Goal: Transaction & Acquisition: Purchase product/service

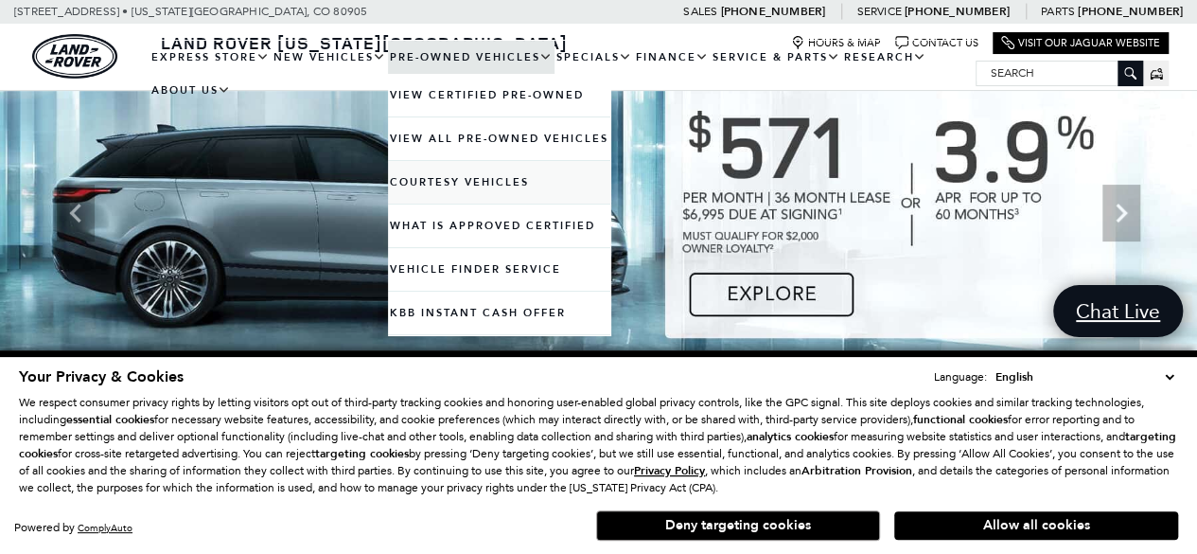
scroll to position [178, 0]
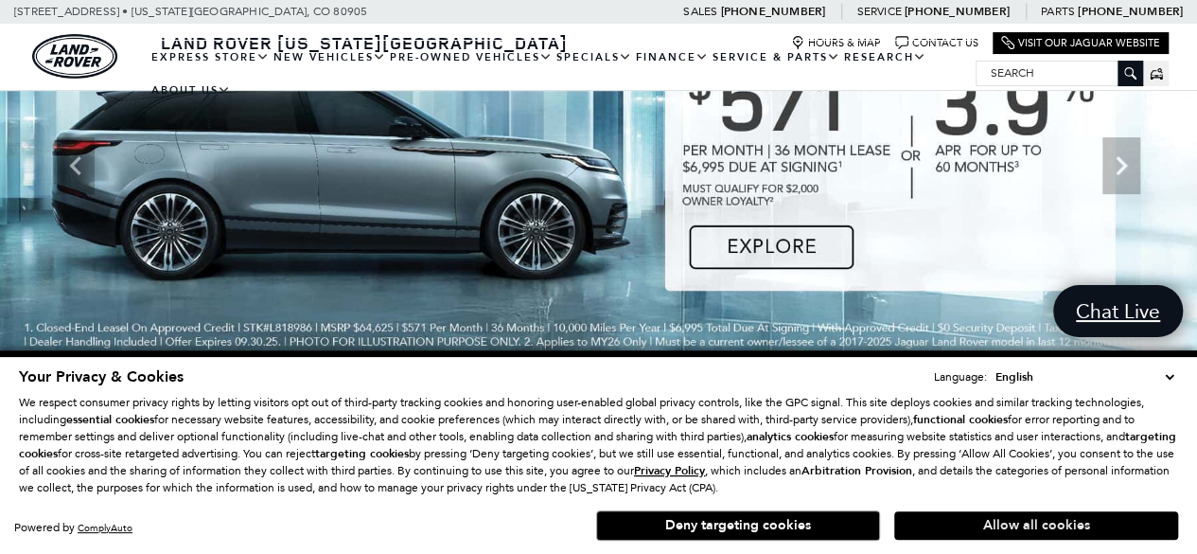
click at [1021, 522] on button "Allow all cookies" at bounding box center [1037, 525] width 284 height 28
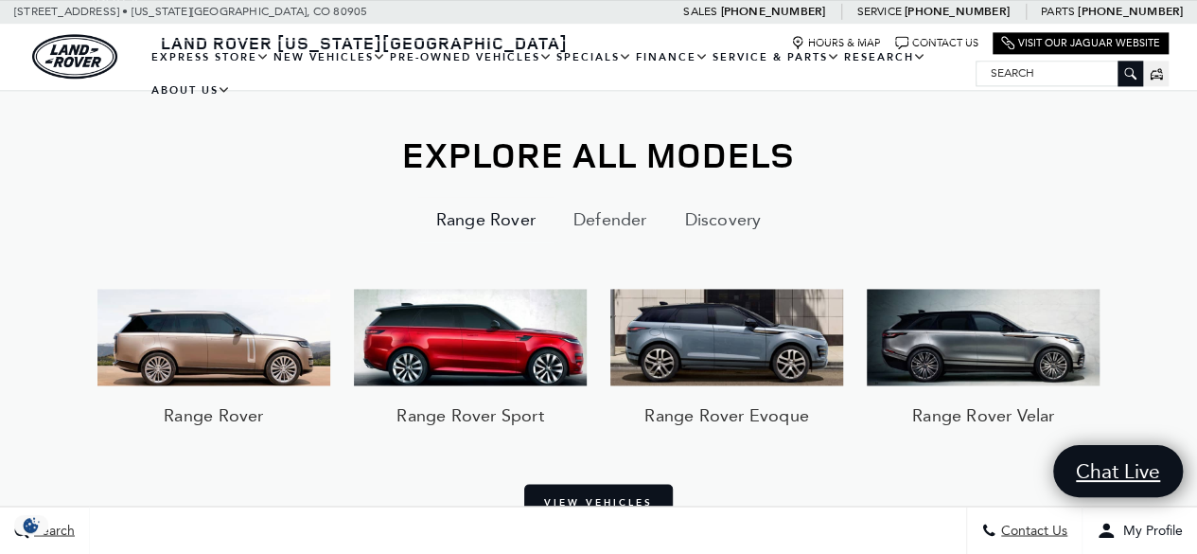
scroll to position [1274, 0]
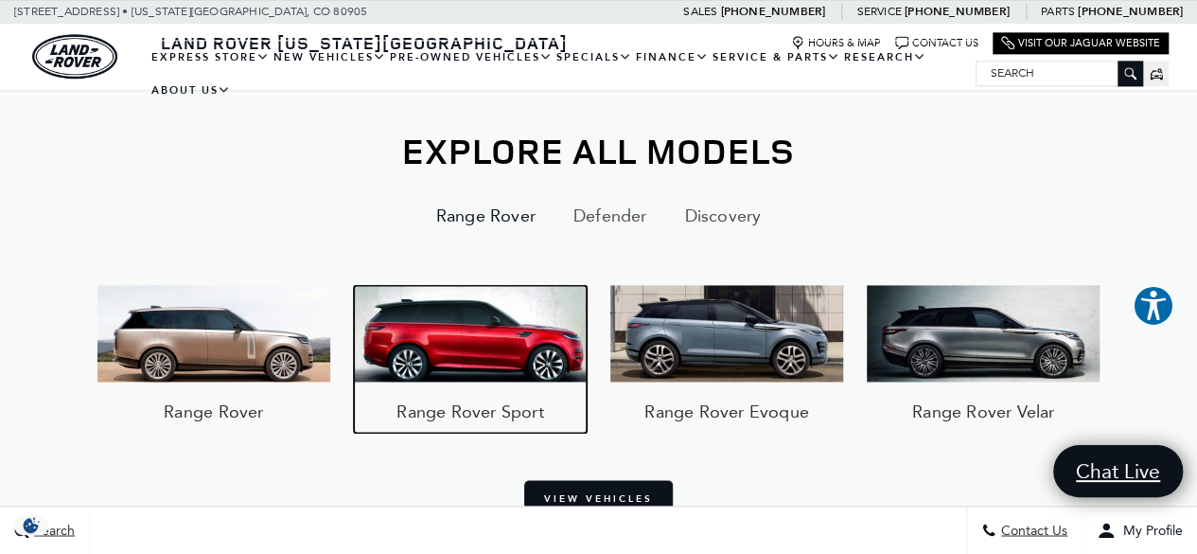
click at [497, 411] on h3 "Range Rover Sport" at bounding box center [470, 411] width 147 height 23
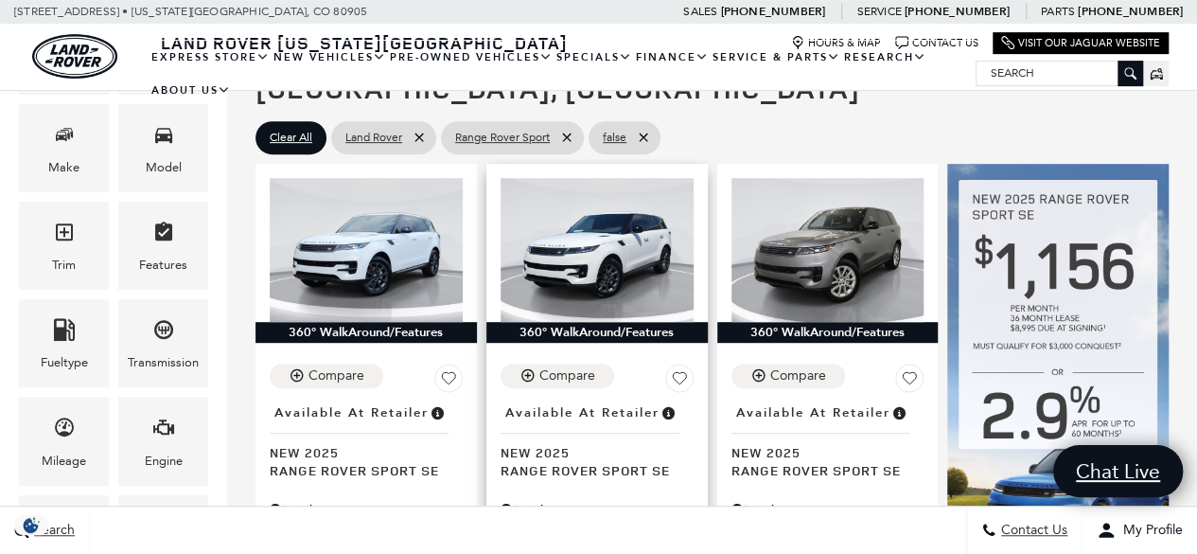
scroll to position [412, 0]
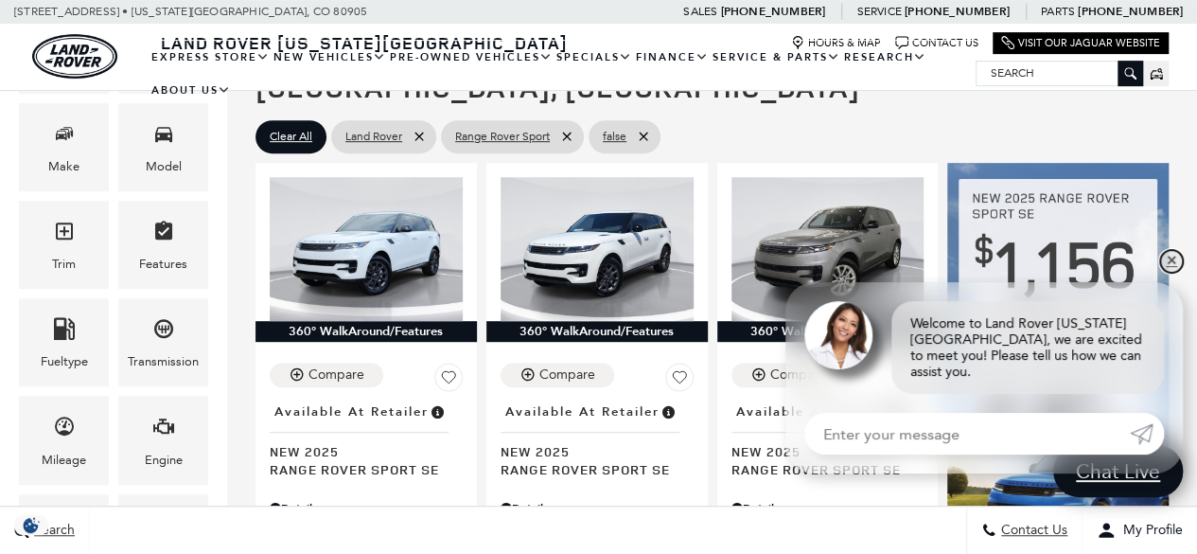
click at [1177, 273] on link "✕" at bounding box center [1172, 261] width 23 height 23
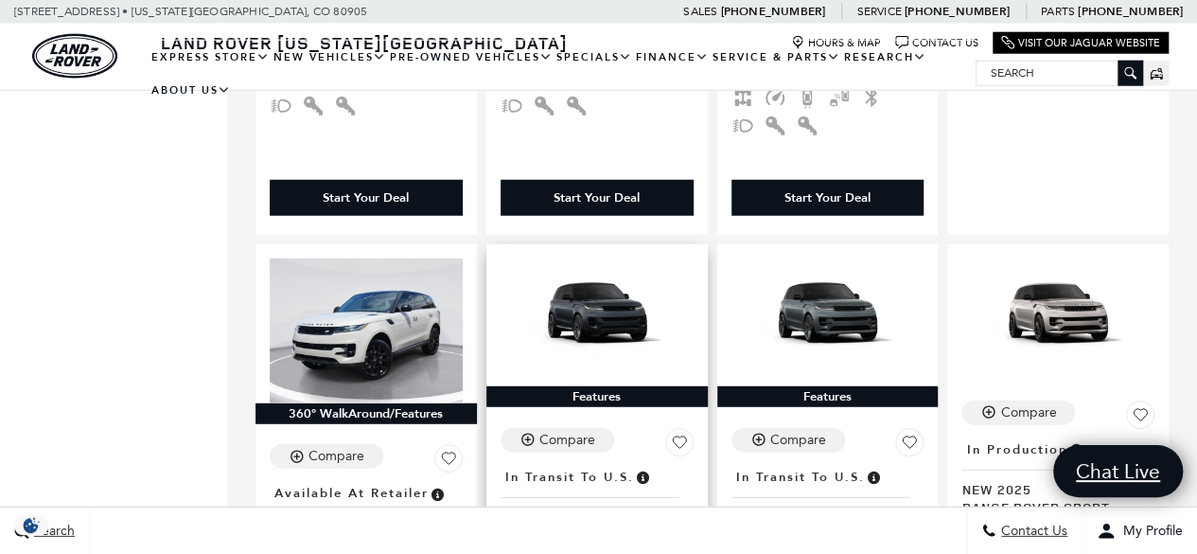
scroll to position [2450, 0]
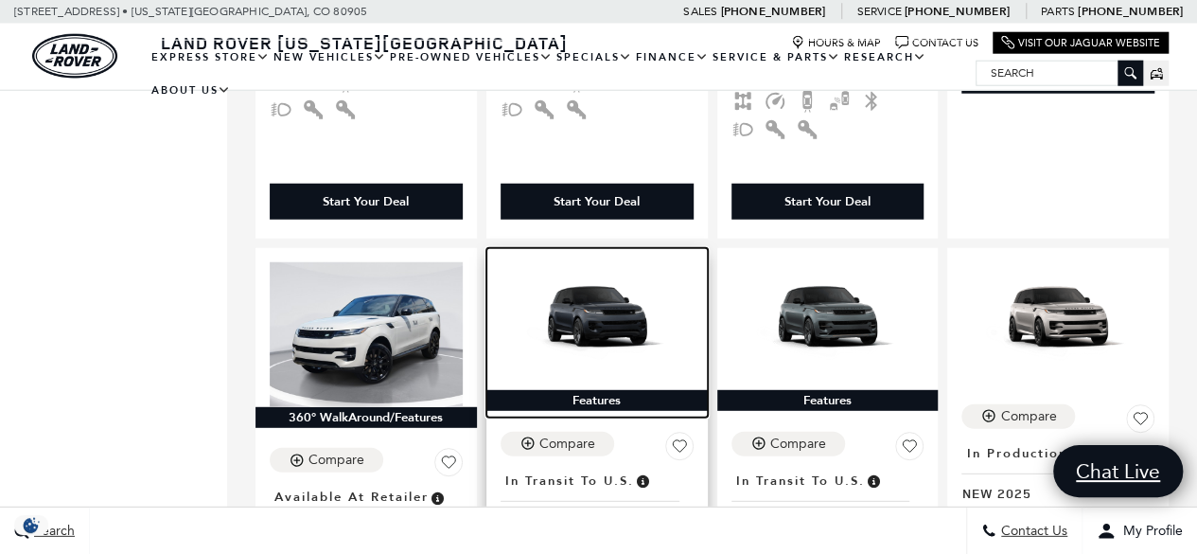
click at [592, 282] on img at bounding box center [597, 316] width 193 height 109
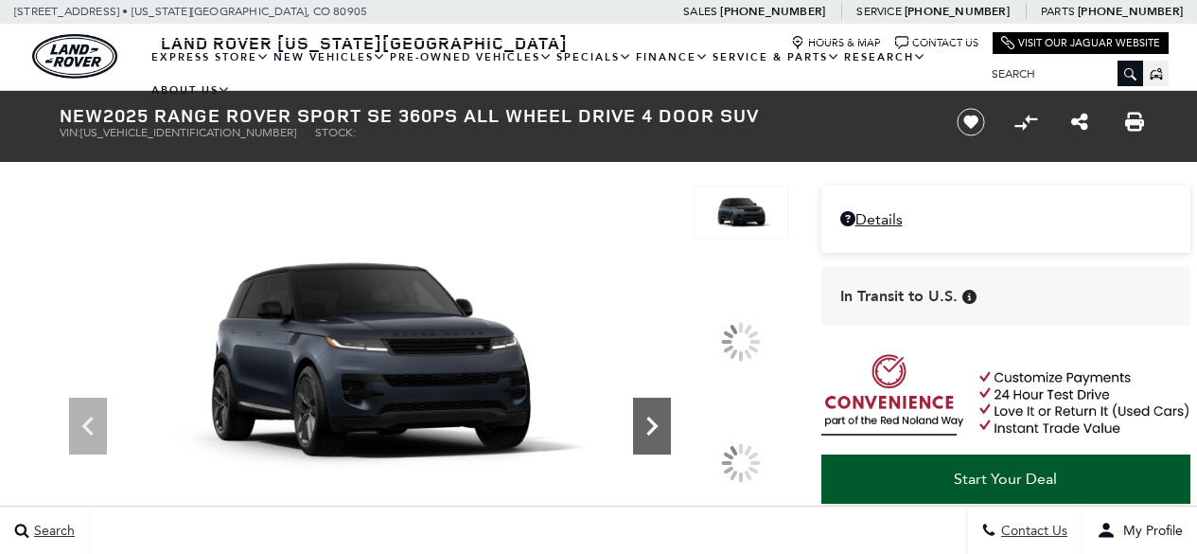
click at [671, 407] on icon at bounding box center [652, 426] width 38 height 38
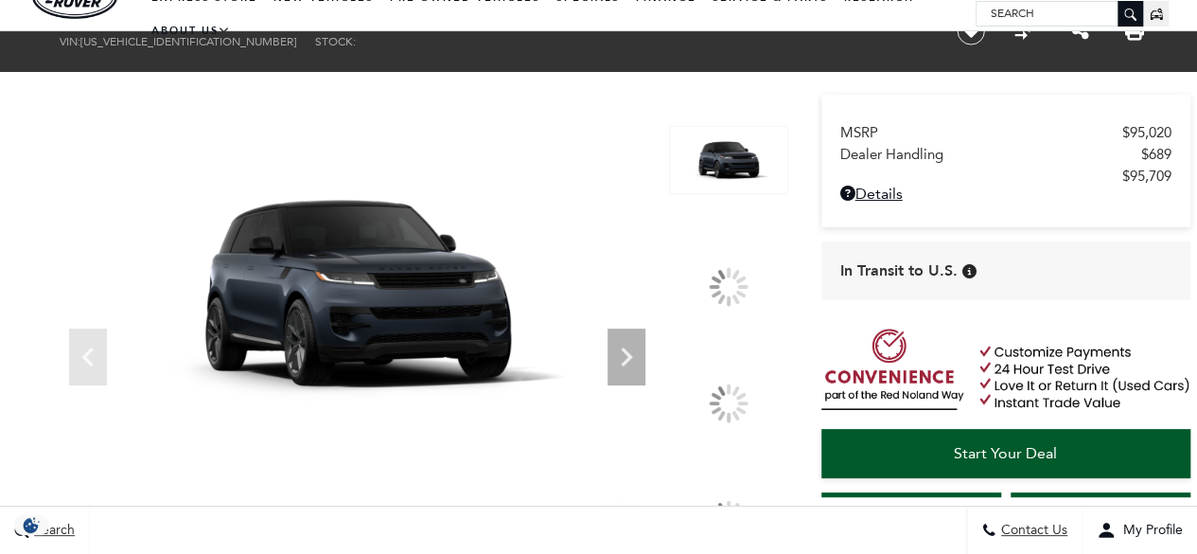
scroll to position [188, 0]
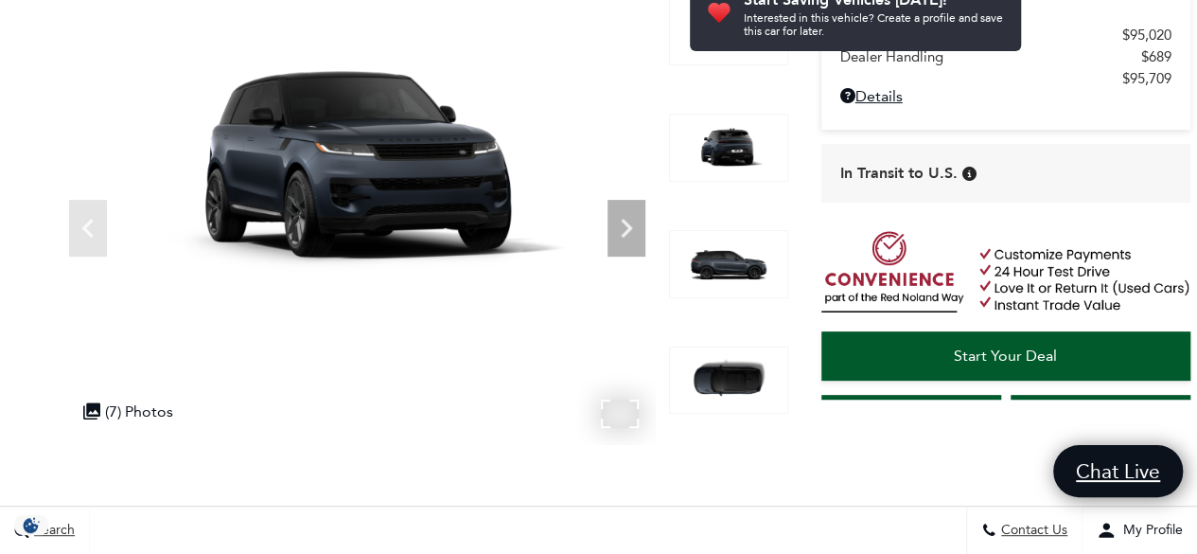
click at [649, 332] on img at bounding box center [357, 164] width 595 height 335
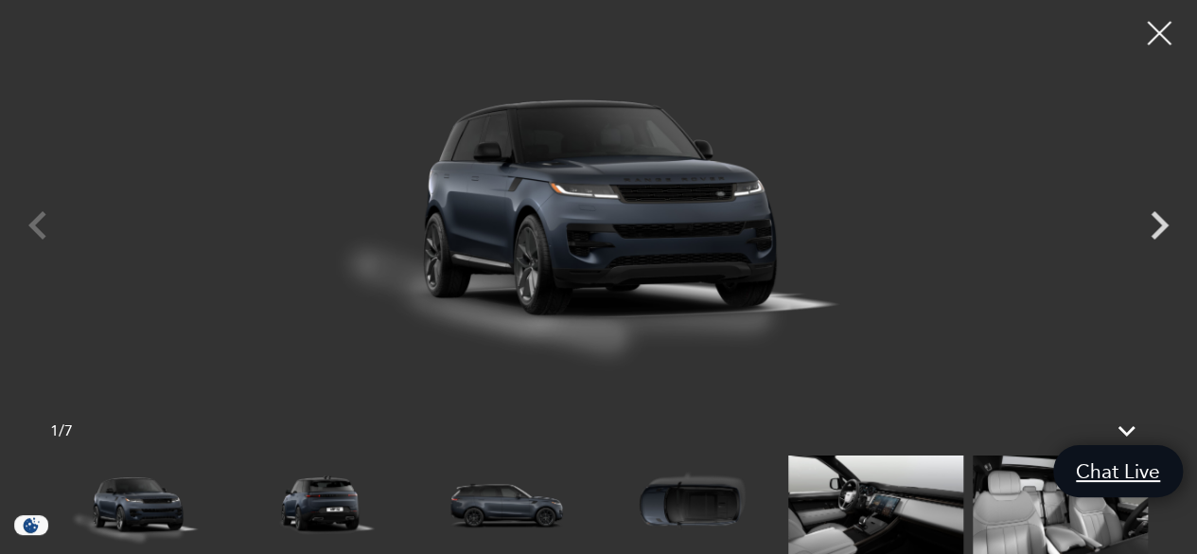
click at [96, 503] on img at bounding box center [137, 504] width 175 height 98
click at [321, 509] on img at bounding box center [322, 504] width 175 height 98
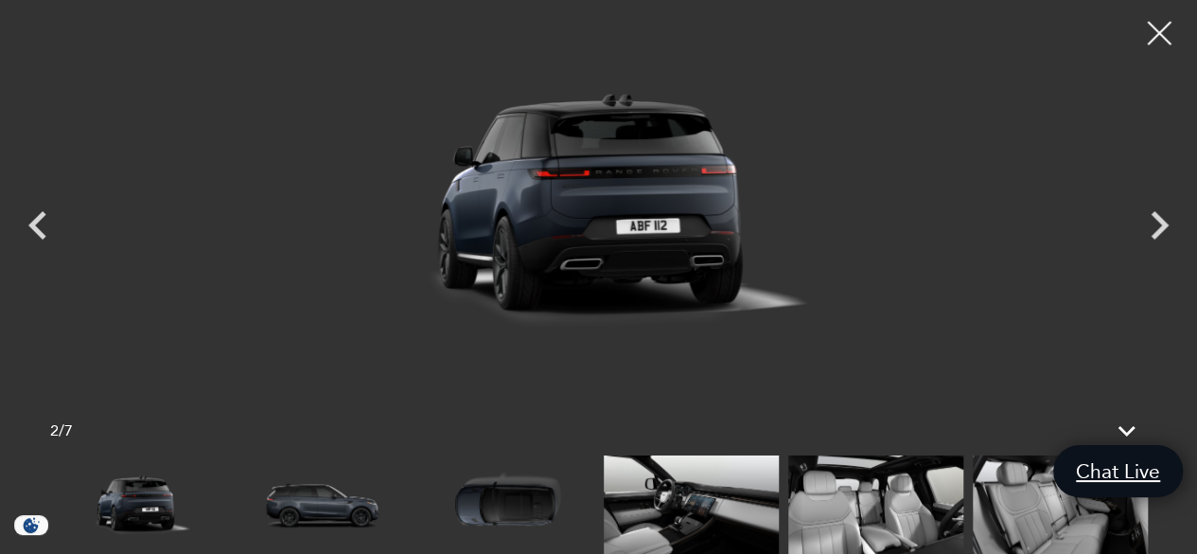
scroll to position [0, 0]
click at [307, 505] on img at bounding box center [322, 504] width 175 height 98
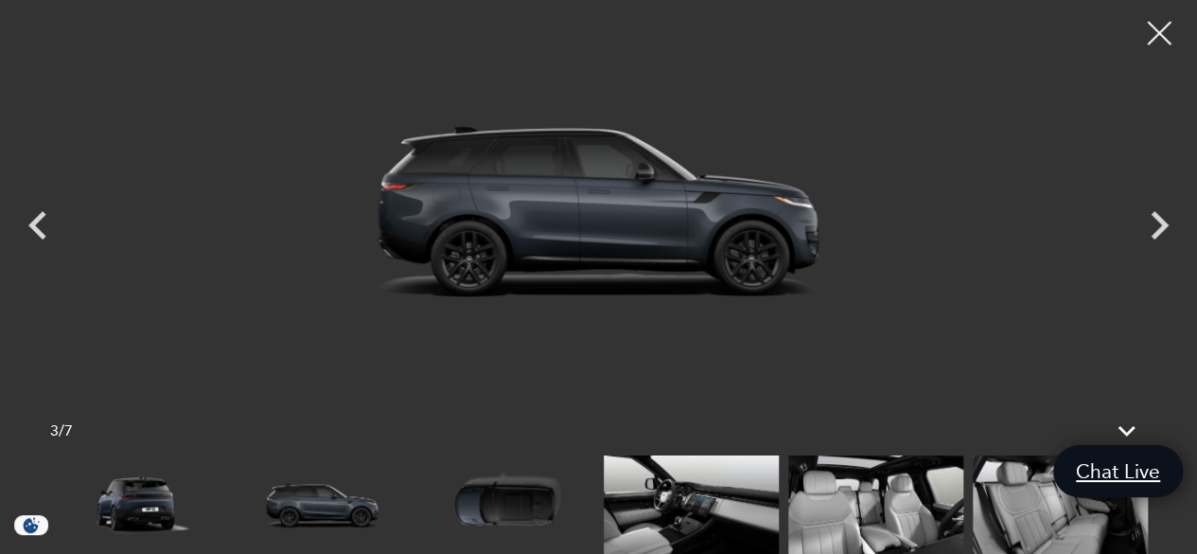
click at [496, 514] on img at bounding box center [506, 504] width 175 height 98
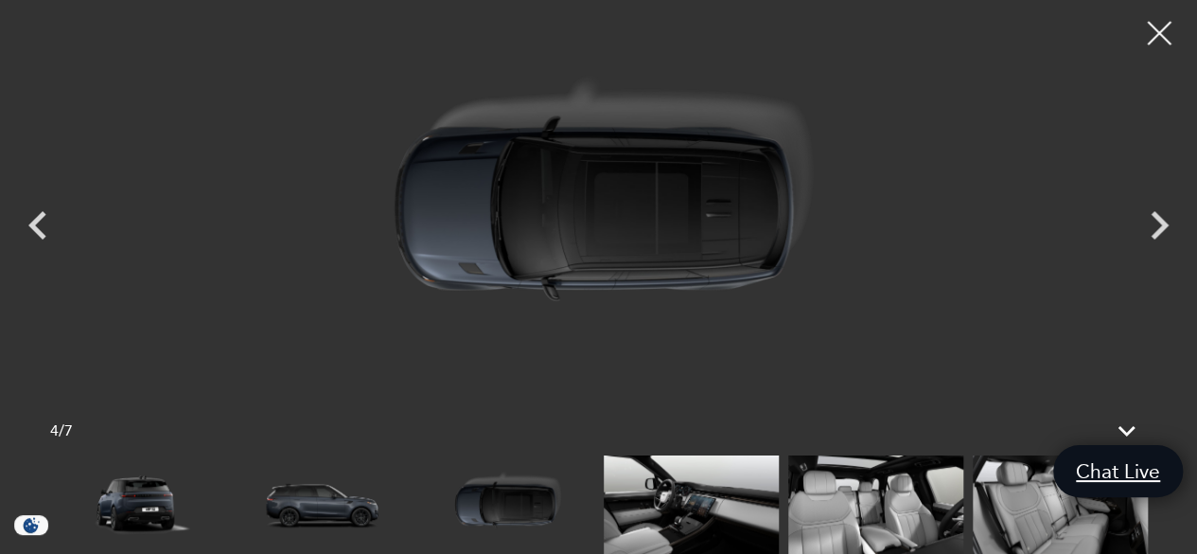
click at [683, 480] on img at bounding box center [691, 504] width 175 height 98
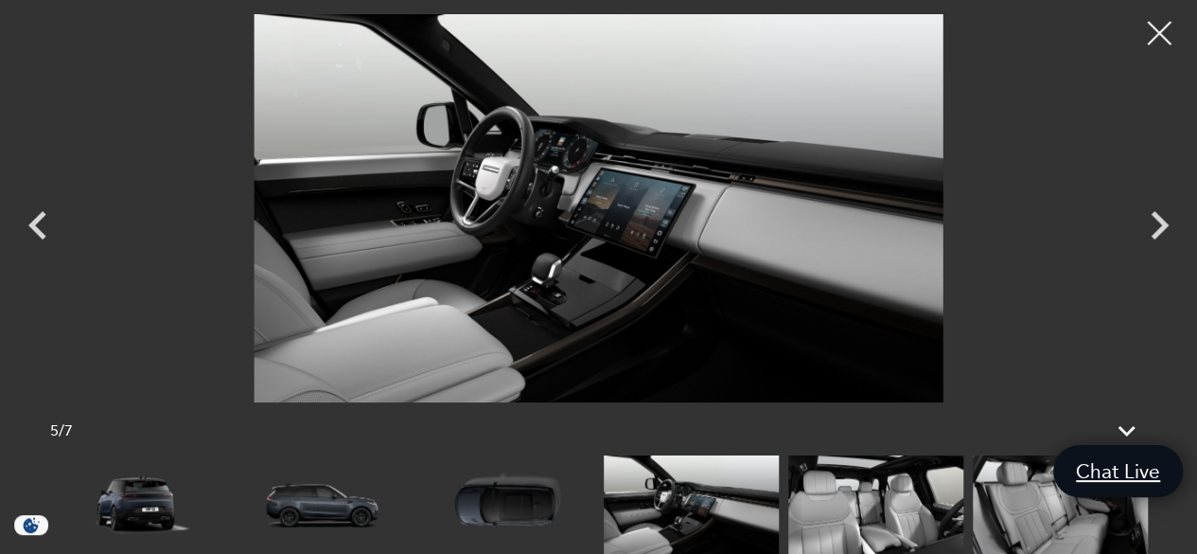
click at [858, 501] on img at bounding box center [876, 504] width 175 height 98
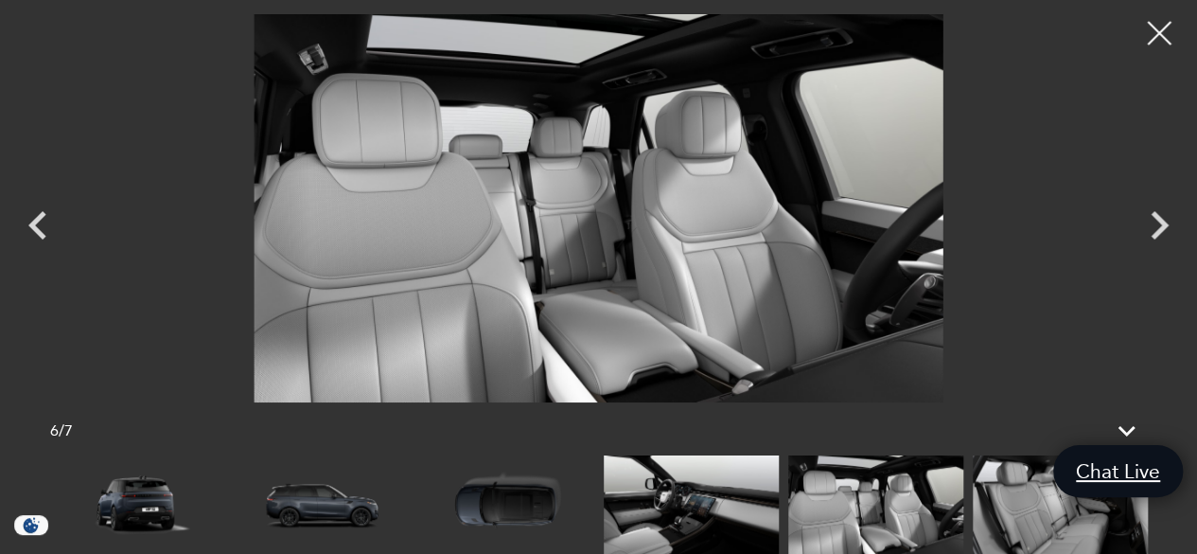
click at [880, 515] on img at bounding box center [876, 504] width 175 height 98
click at [1048, 510] on img at bounding box center [1060, 504] width 175 height 98
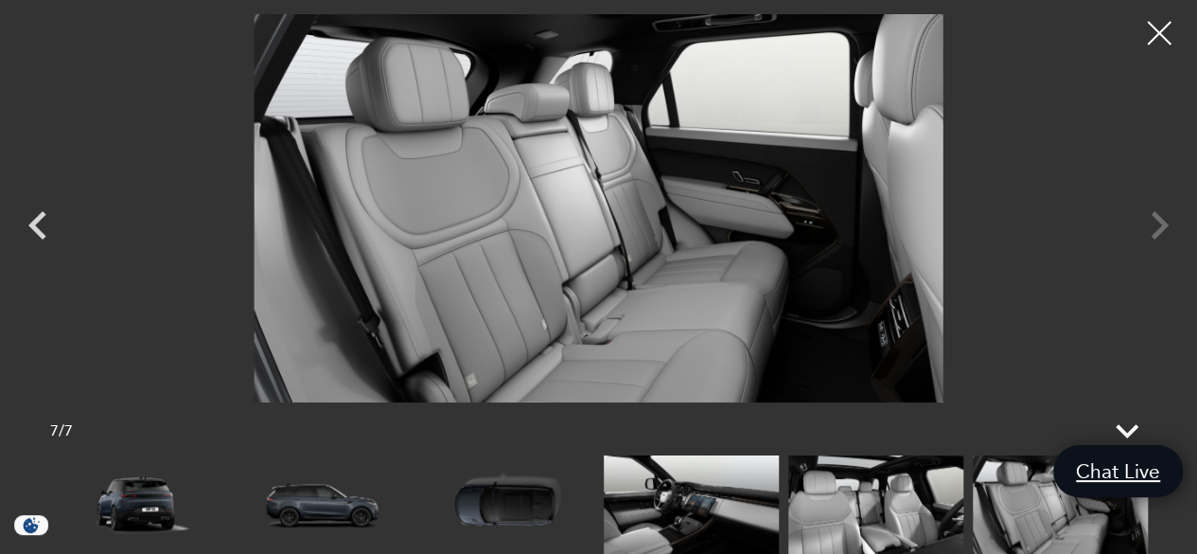
click at [1133, 432] on icon at bounding box center [1127, 431] width 23 height 14
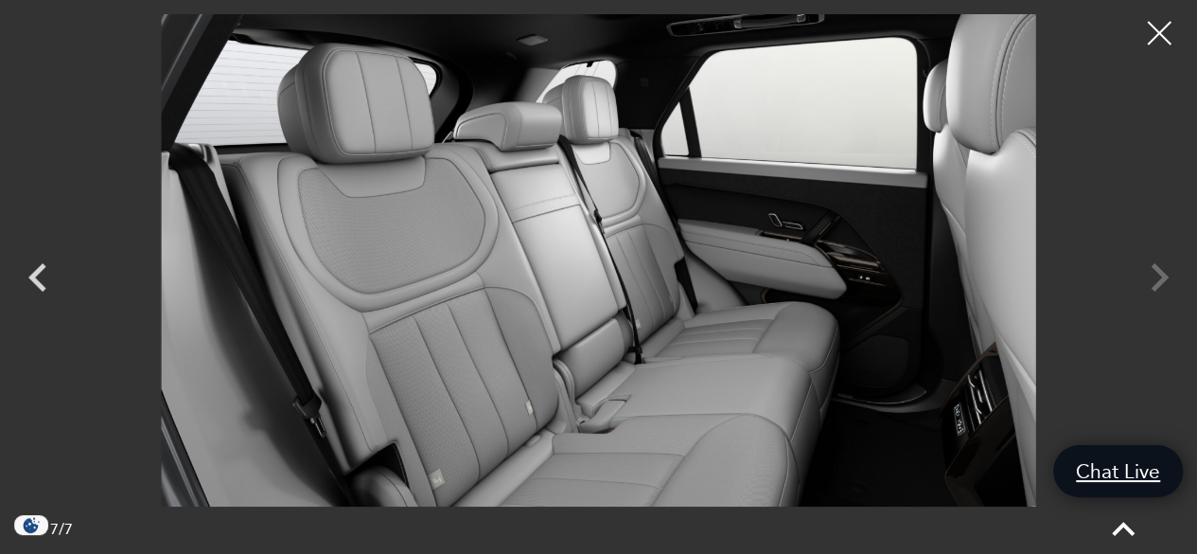
click at [1133, 533] on icon at bounding box center [1123, 529] width 23 height 14
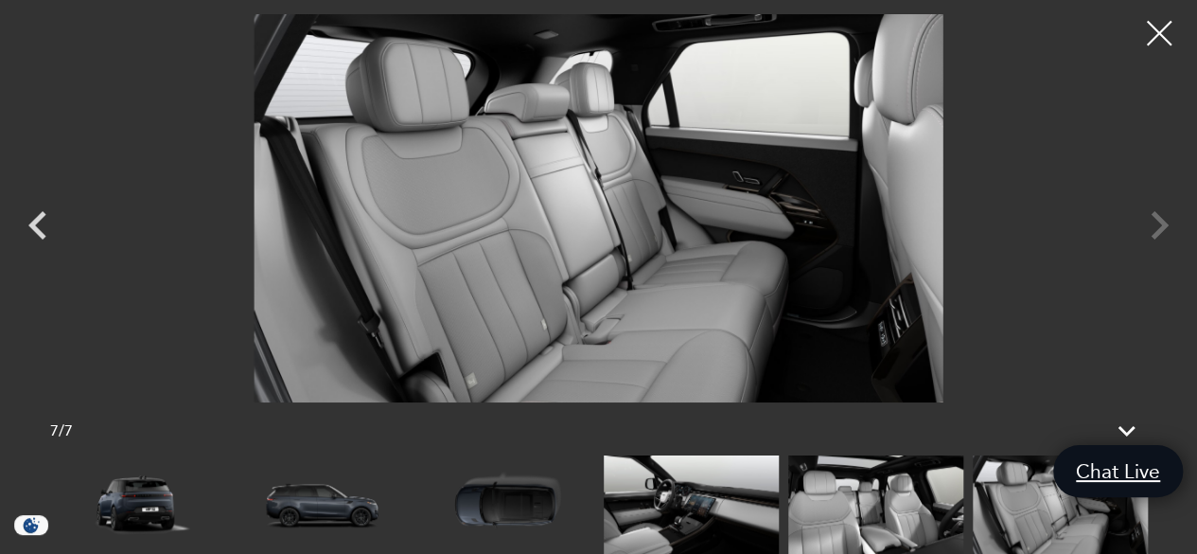
click at [1164, 31] on div at bounding box center [1160, 34] width 50 height 50
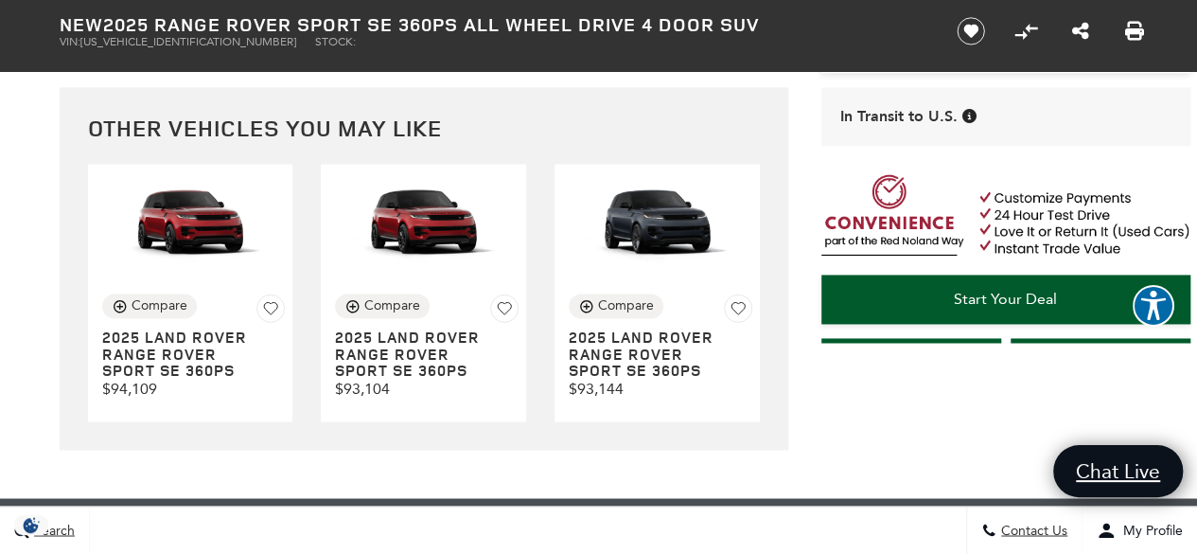
scroll to position [4919, 0]
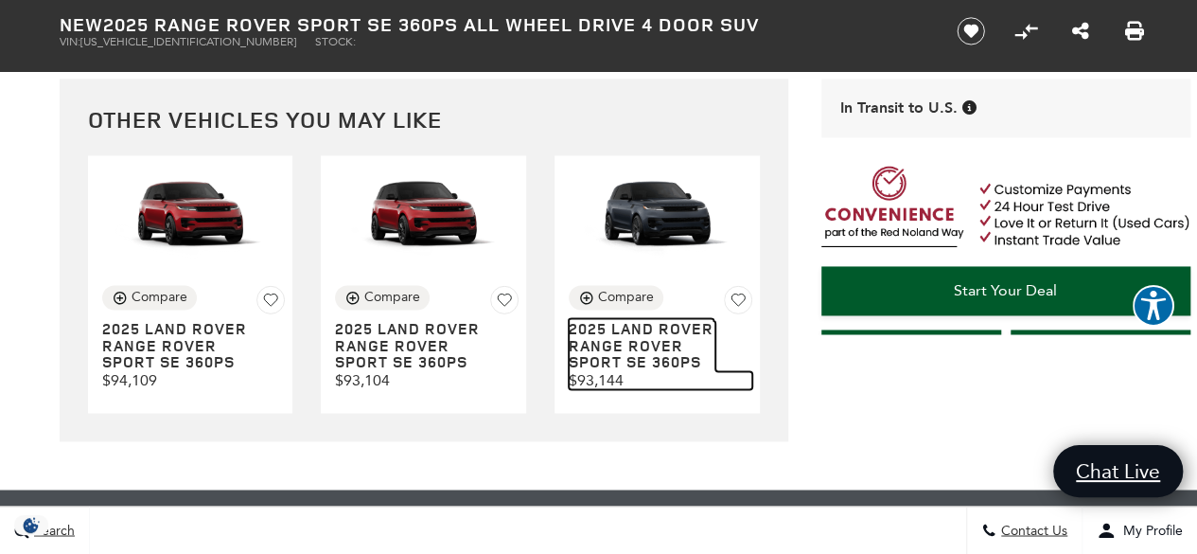
click at [638, 352] on h3 "2025 LAND ROVER Range Rover Sport SE 360PS" at bounding box center [642, 346] width 147 height 50
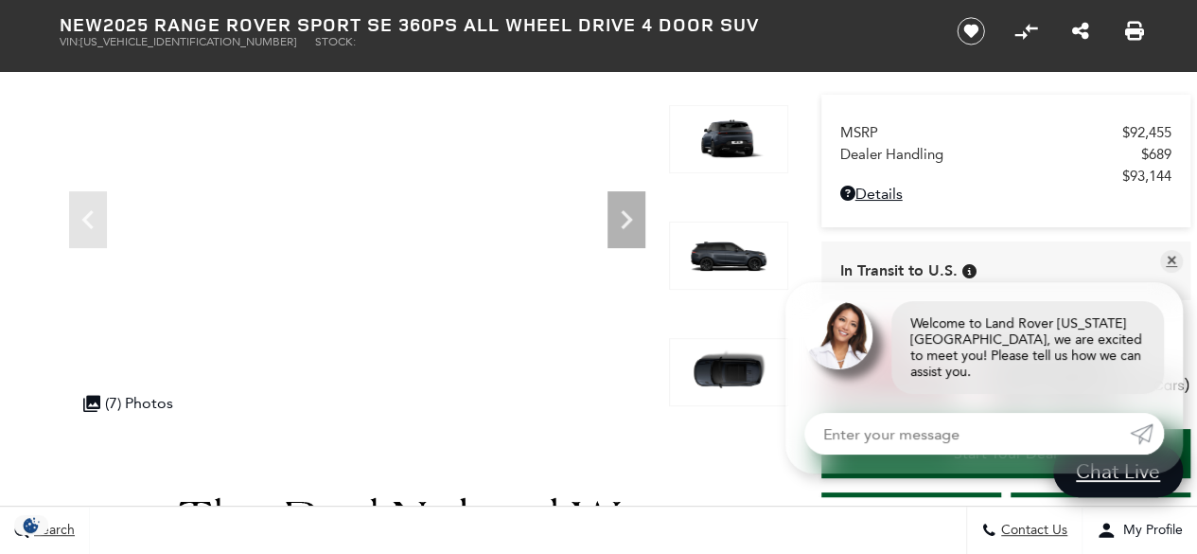
scroll to position [161, 0]
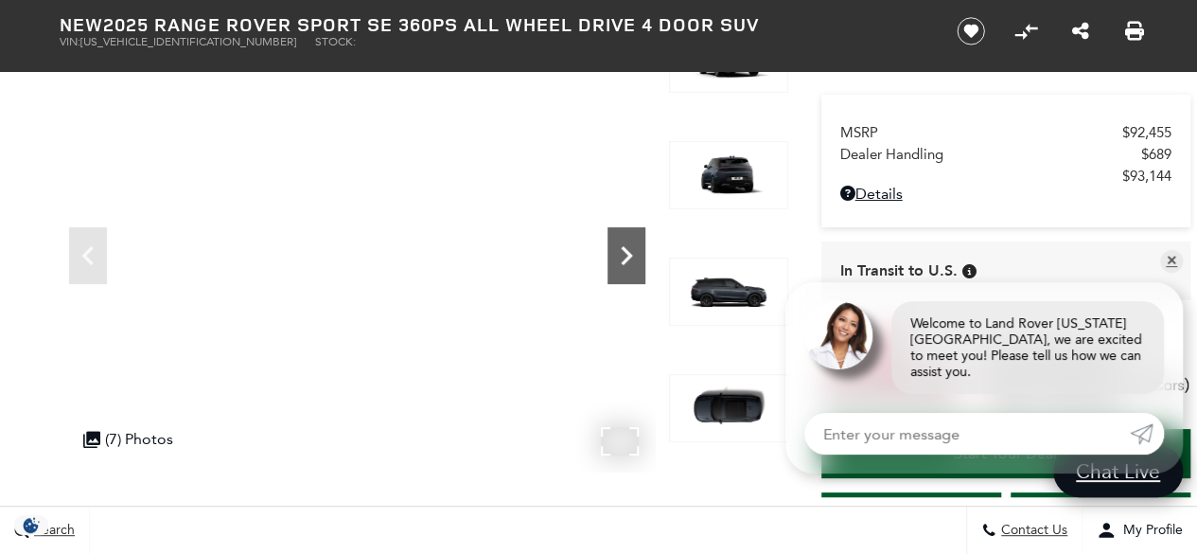
click at [617, 251] on icon "Next" at bounding box center [627, 256] width 38 height 38
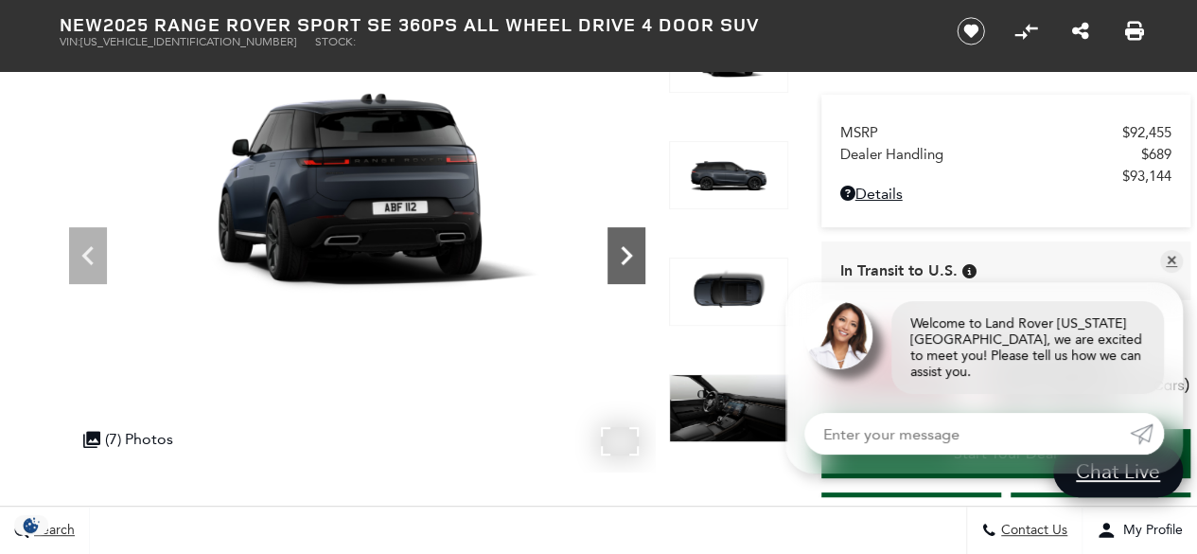
click at [617, 251] on icon "Next" at bounding box center [627, 256] width 38 height 38
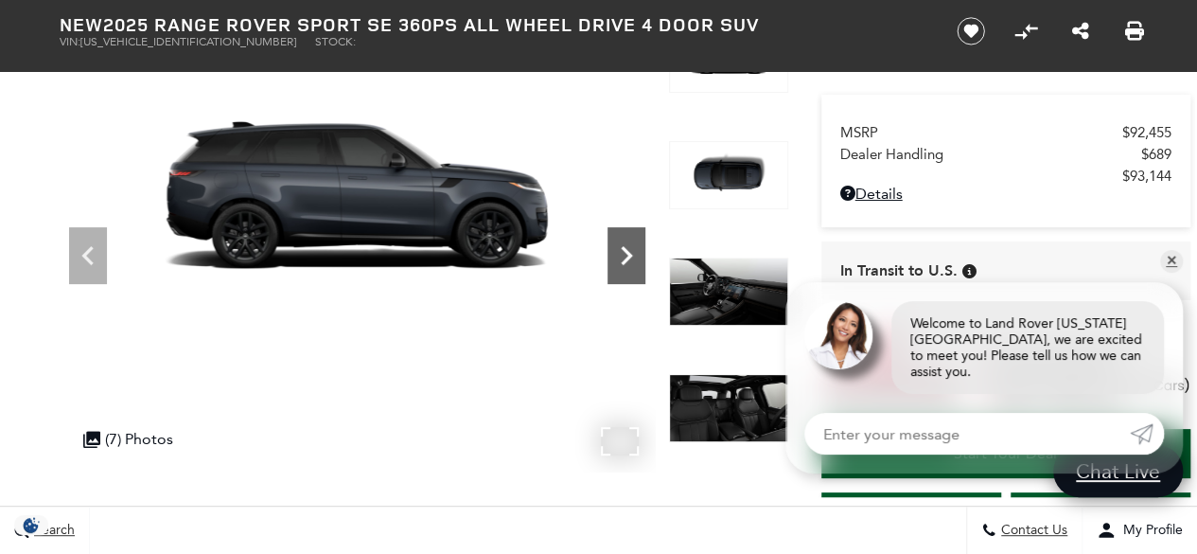
click at [617, 251] on icon "Next" at bounding box center [627, 256] width 38 height 38
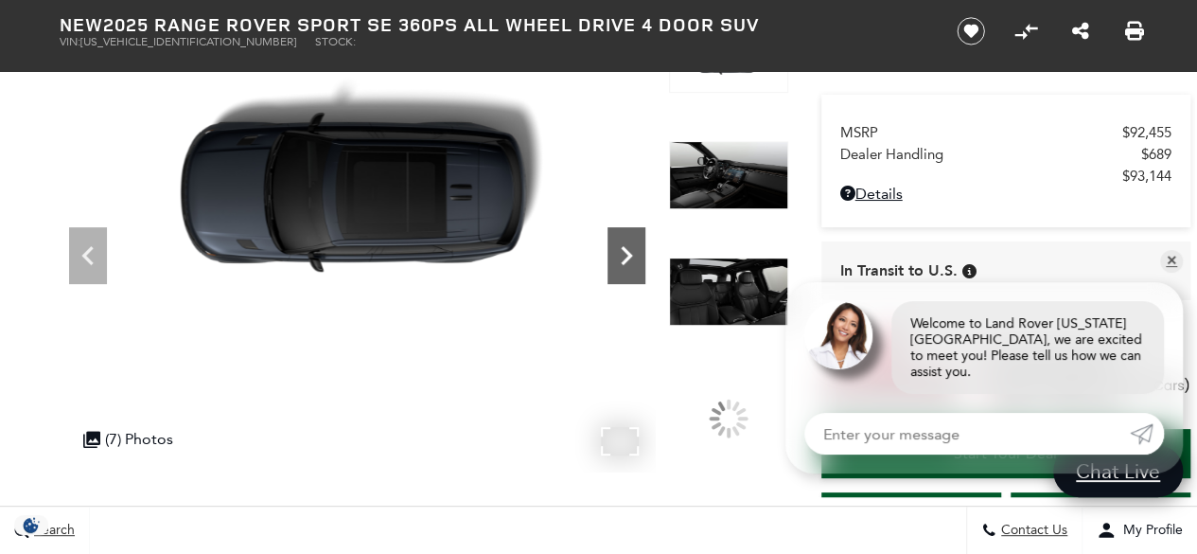
click at [617, 251] on icon "Next" at bounding box center [627, 256] width 38 height 38
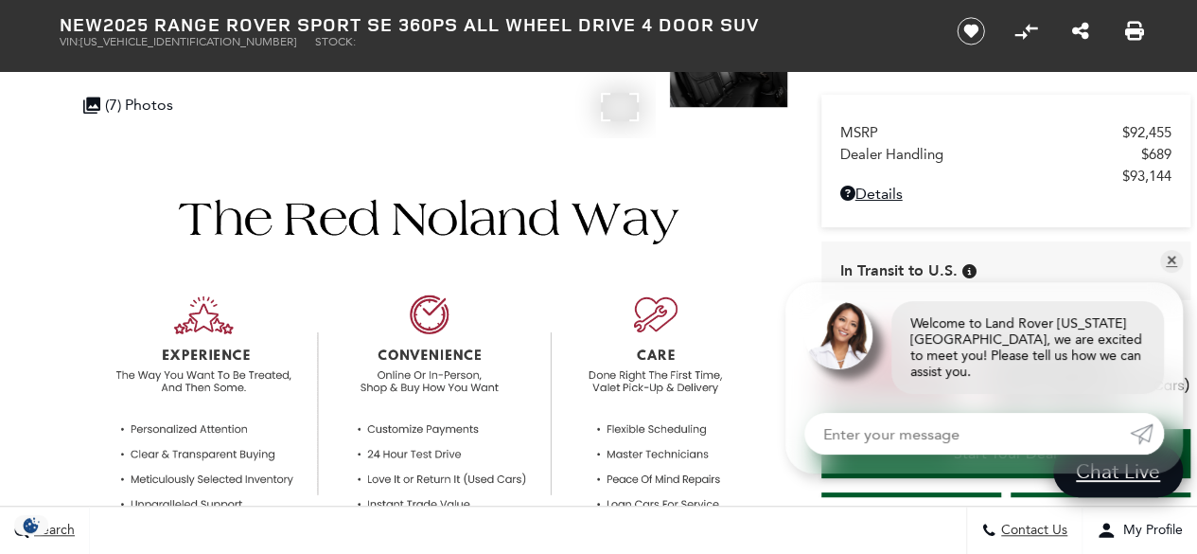
scroll to position [839, 0]
